Goal: Communication & Community: Answer question/provide support

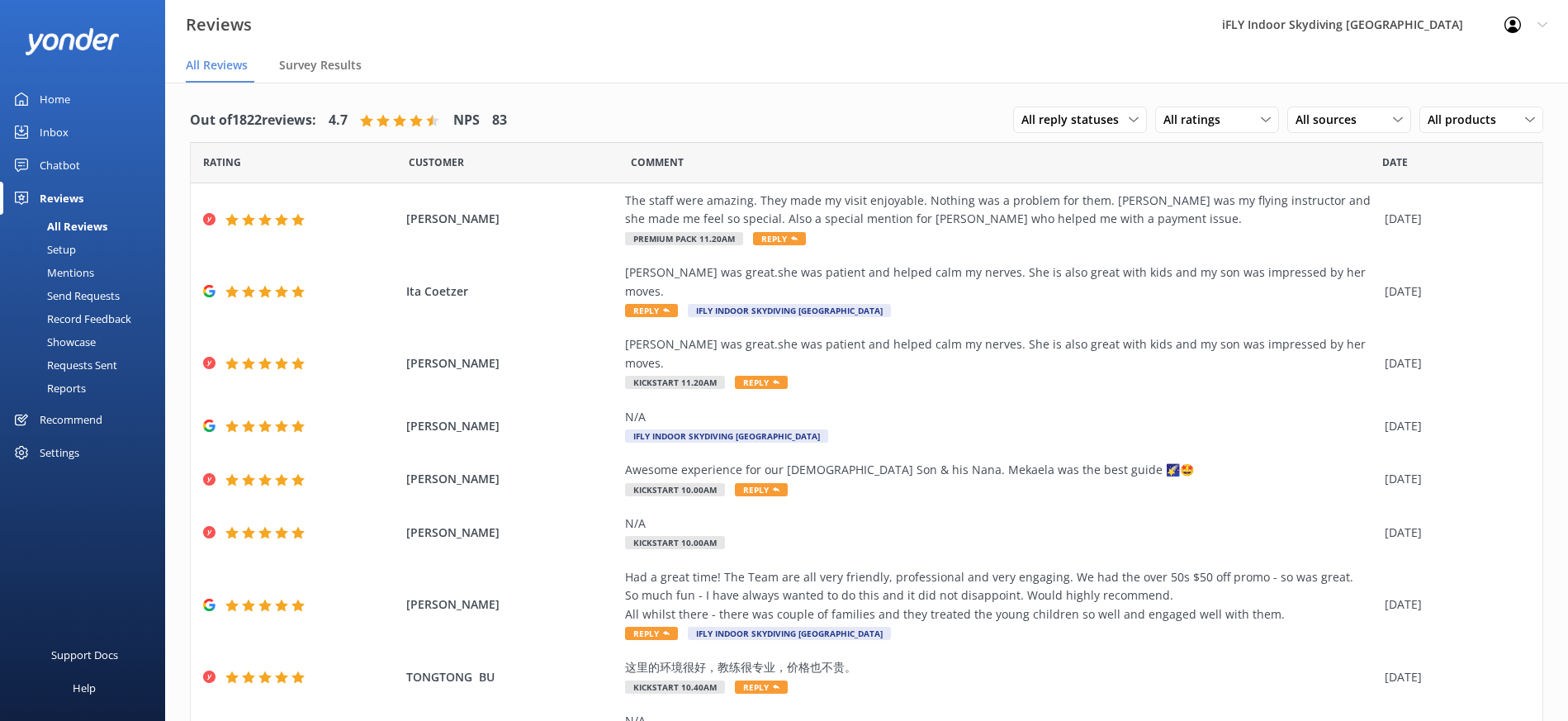
click at [67, 197] on div "Reviews" at bounding box center [62, 198] width 44 height 33
click at [859, 212] on div "The staff were amazing. They made my visit enjoyable. Nothing was a problem for…" at bounding box center [1001, 210] width 752 height 37
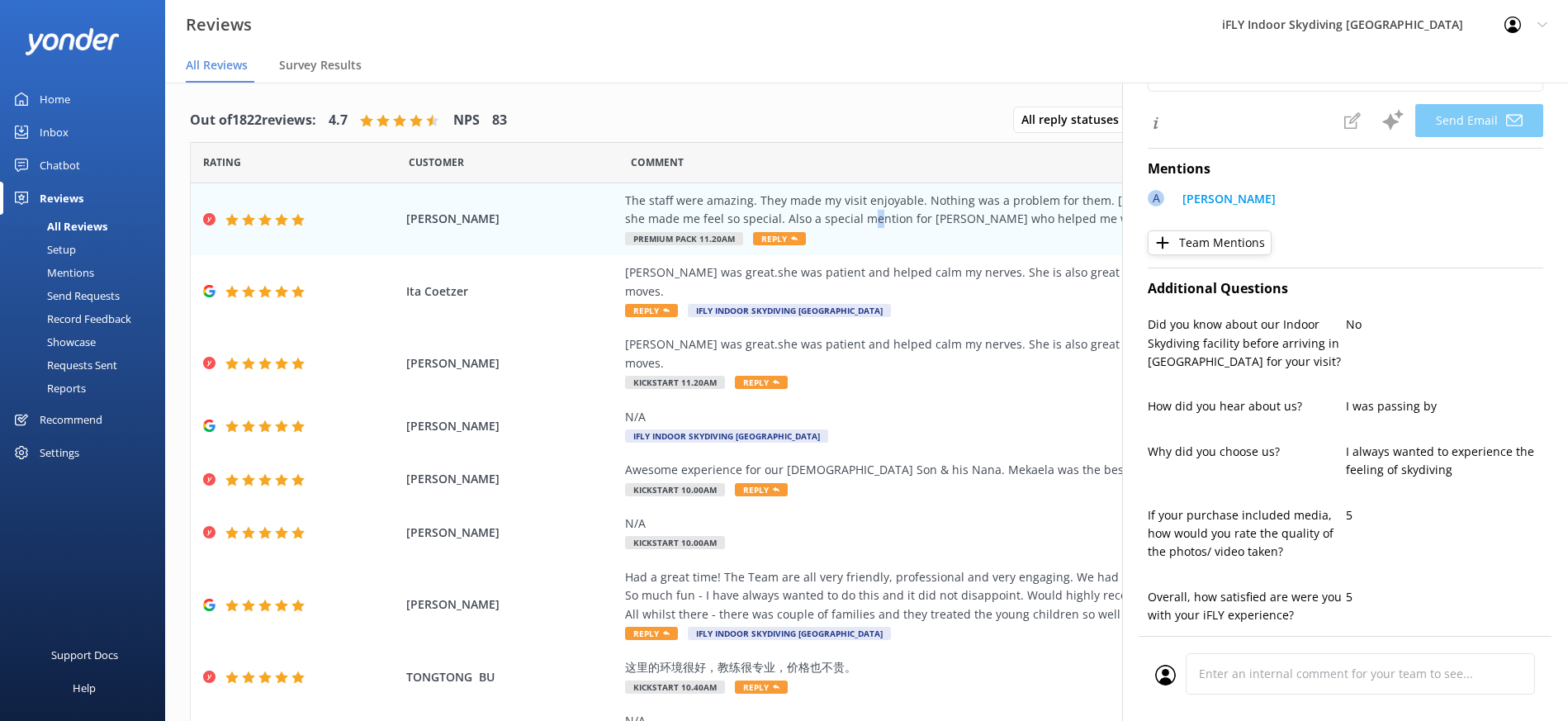
type textarea "Thank you so much for your wonderful review, [PERSON_NAME]! We’re thrilled to h…"
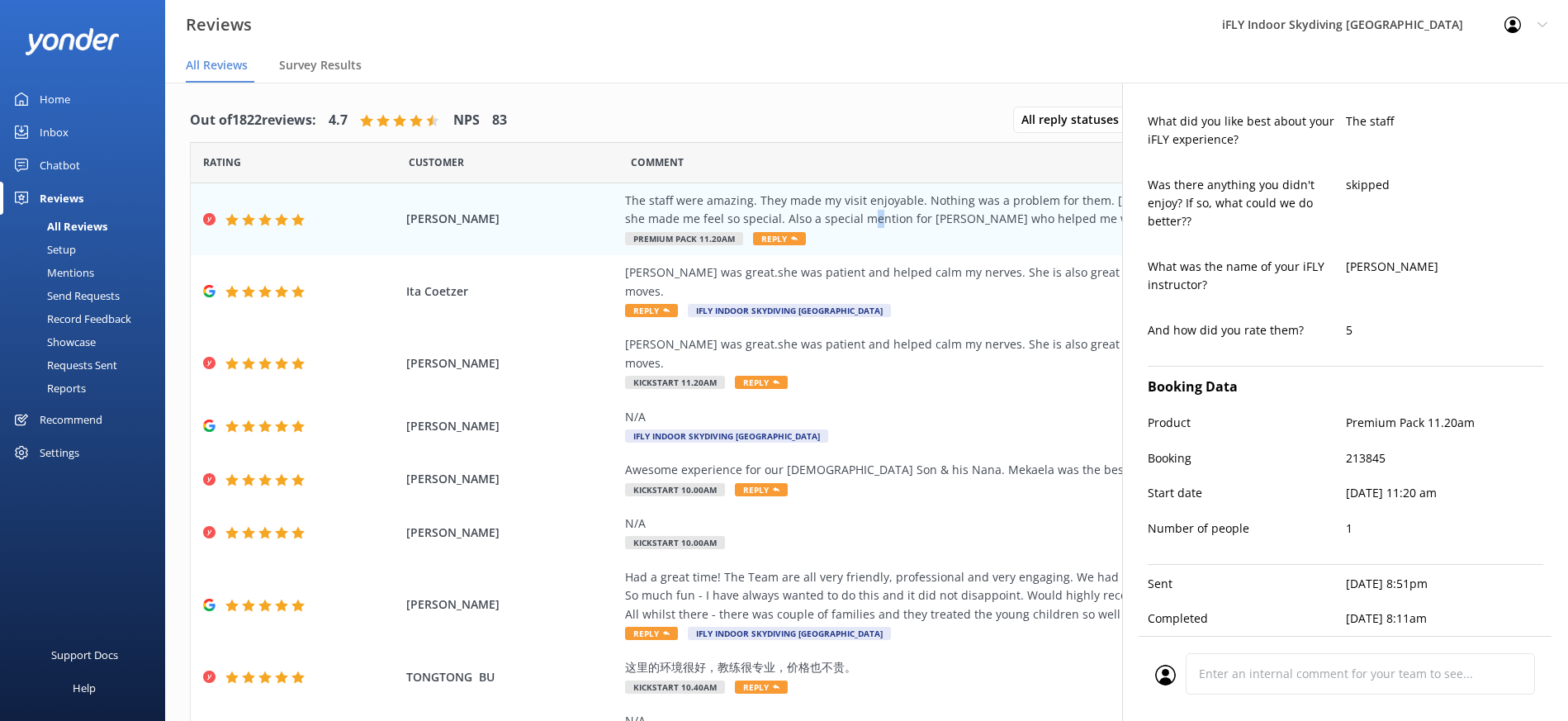
scroll to position [946, 0]
click at [488, 283] on span "Ita Coetzer" at bounding box center [512, 291] width 212 height 18
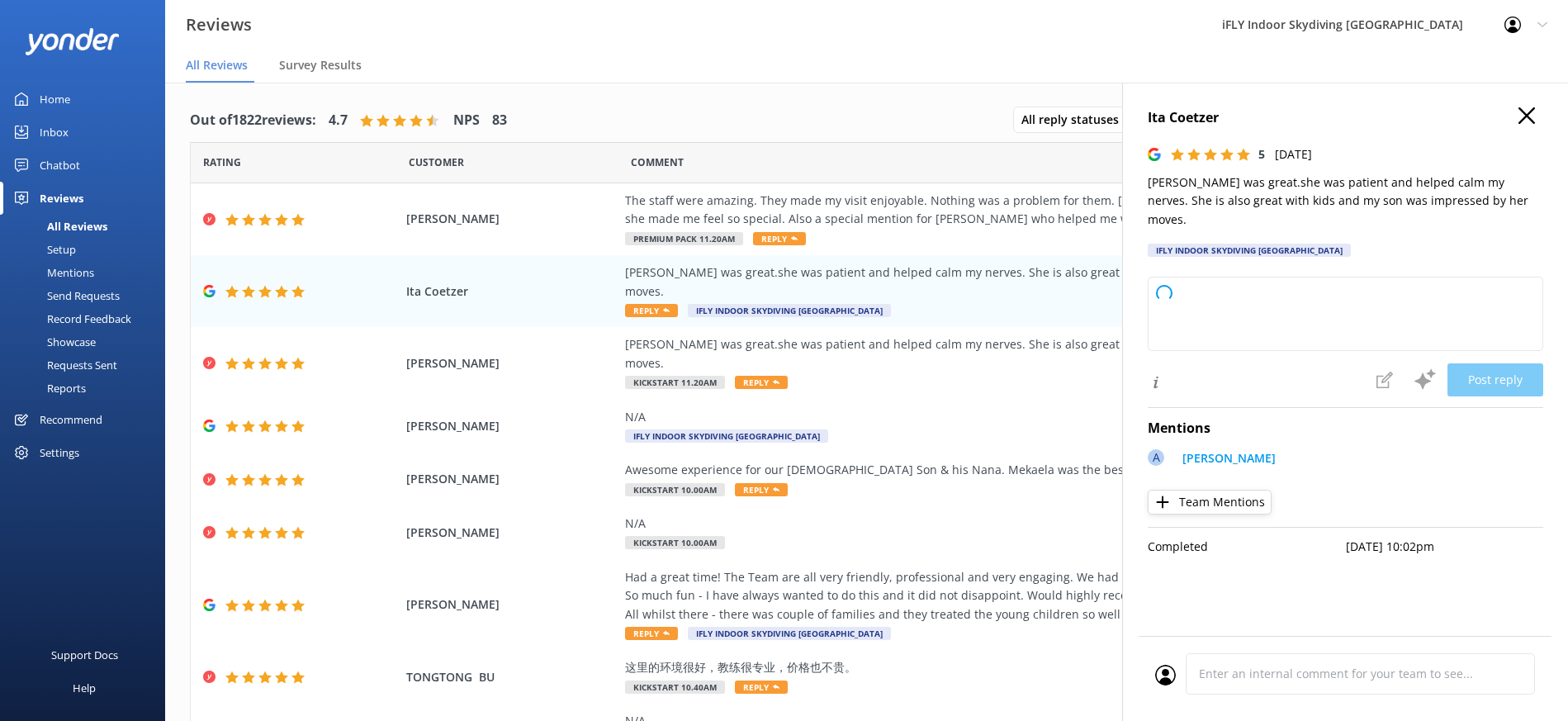
type textarea "Thank you so much for your wonderful feedback! We're delighted to hear that [PE…"
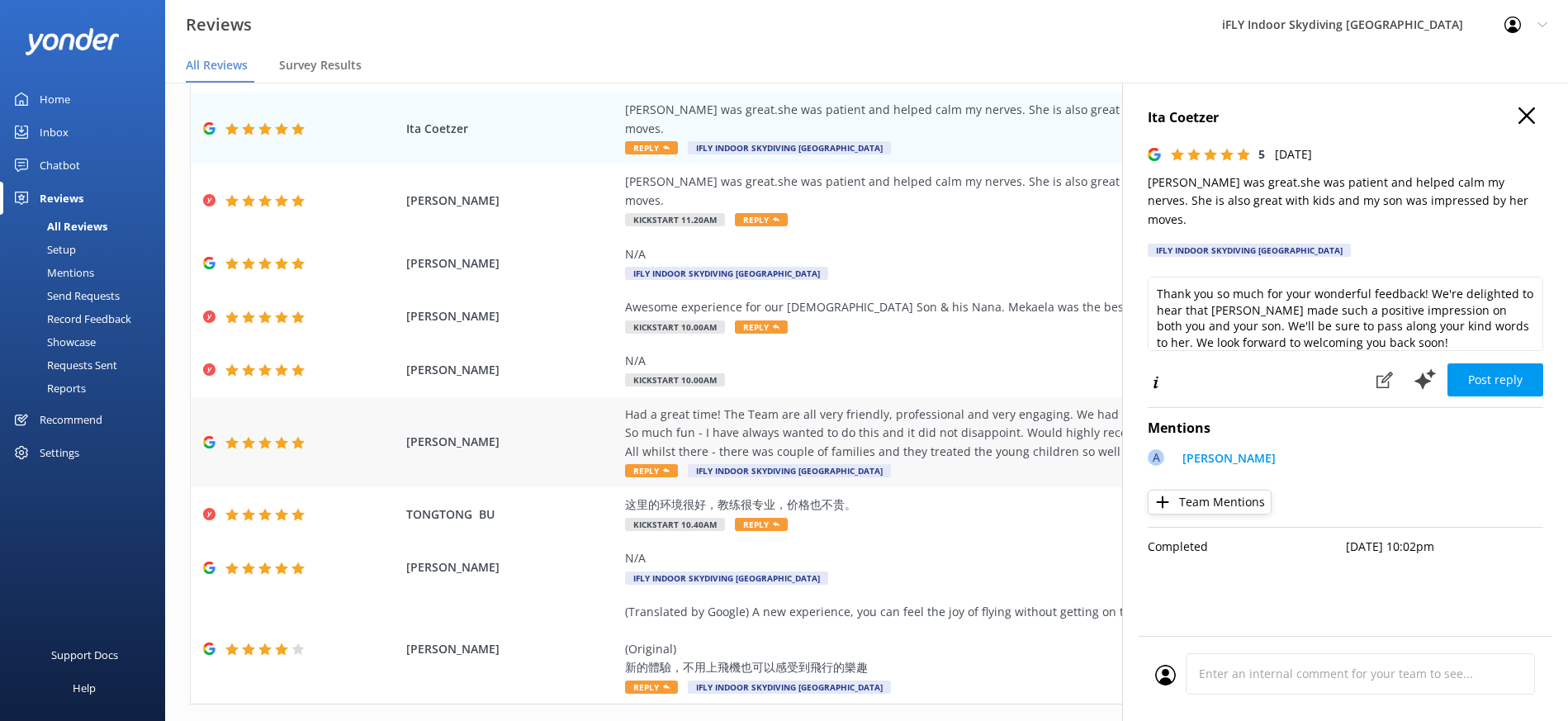
scroll to position [0, 0]
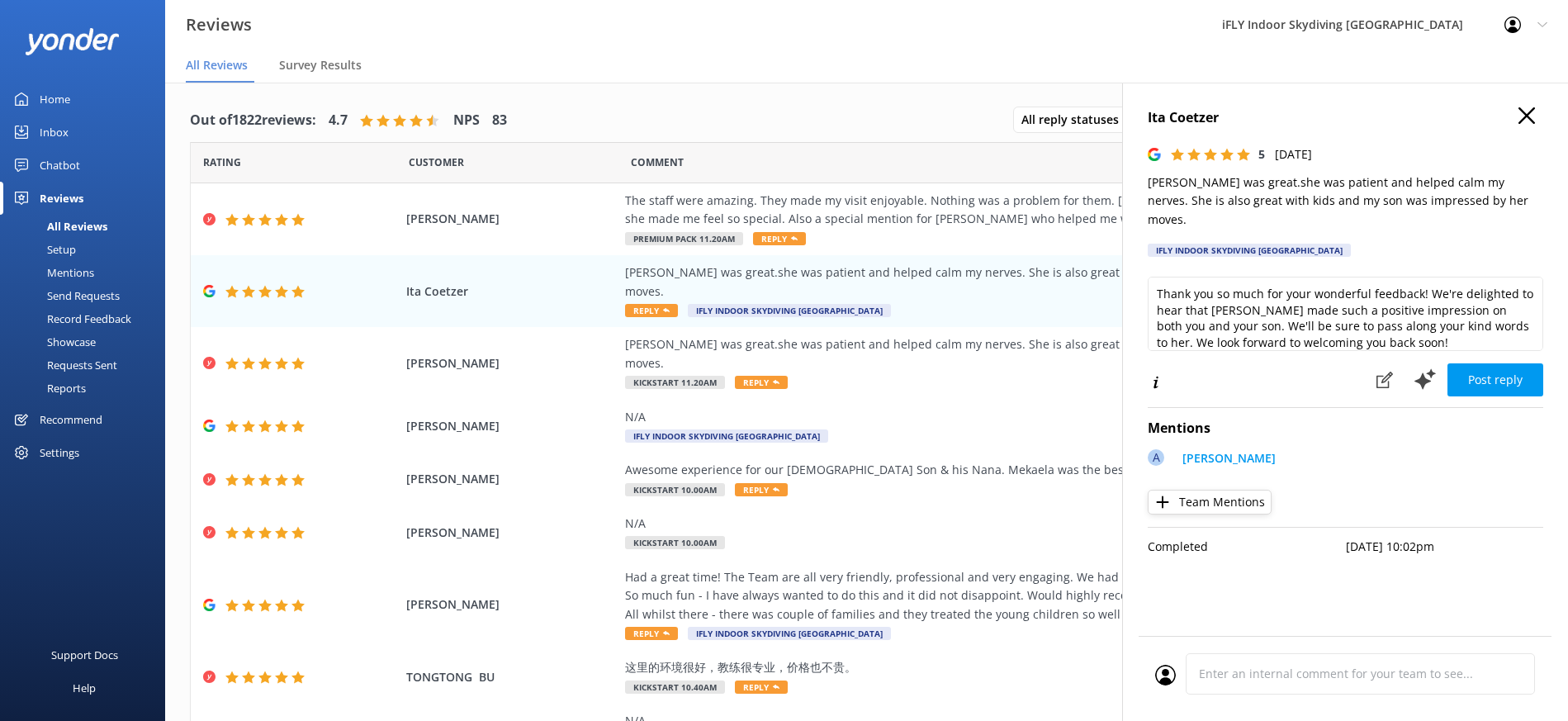
click at [1530, 116] on icon "button" at bounding box center [1527, 116] width 17 height 17
